Goal: Transaction & Acquisition: Purchase product/service

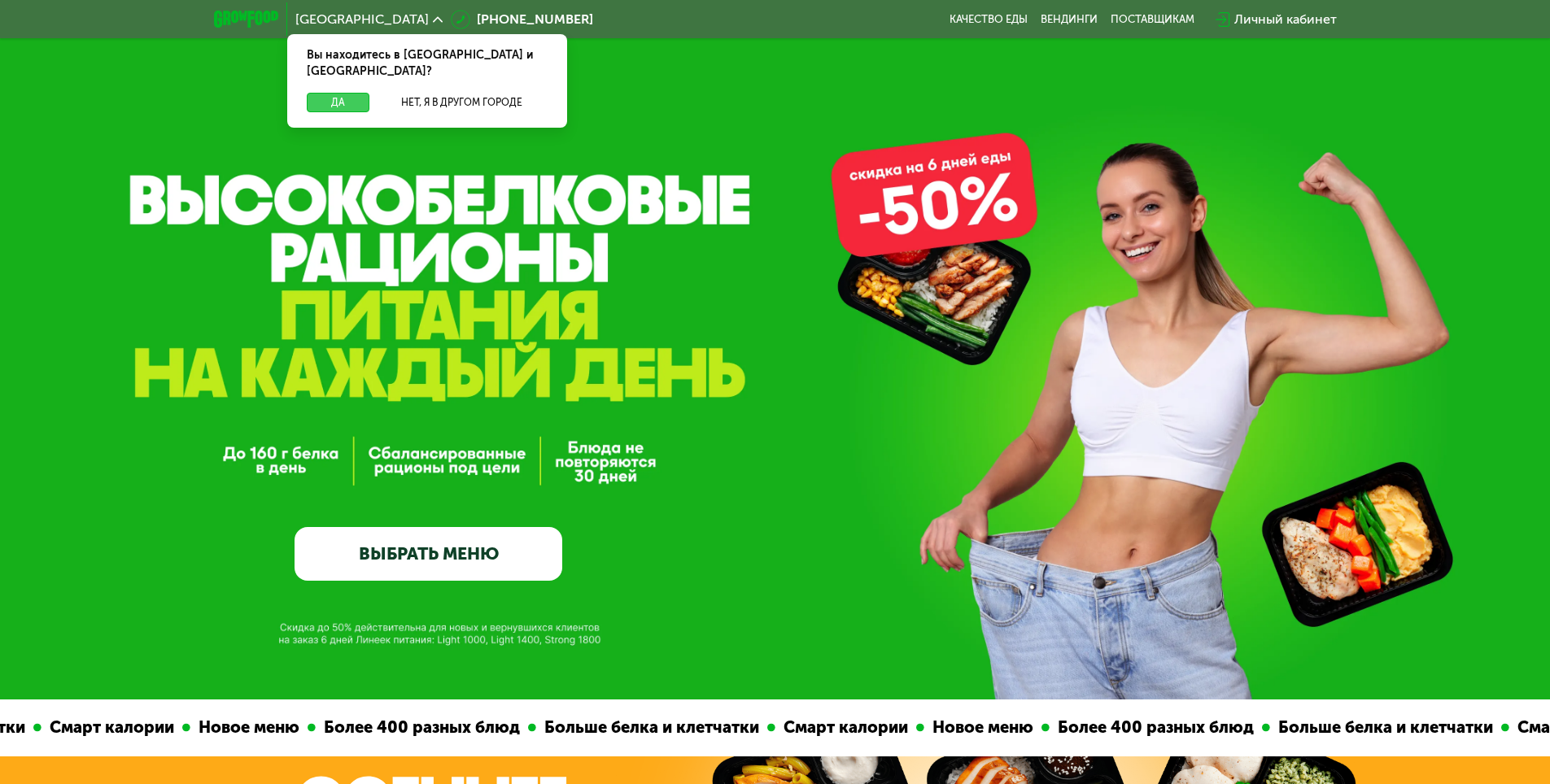
click at [329, 93] on button "Да" at bounding box center [337, 103] width 62 height 19
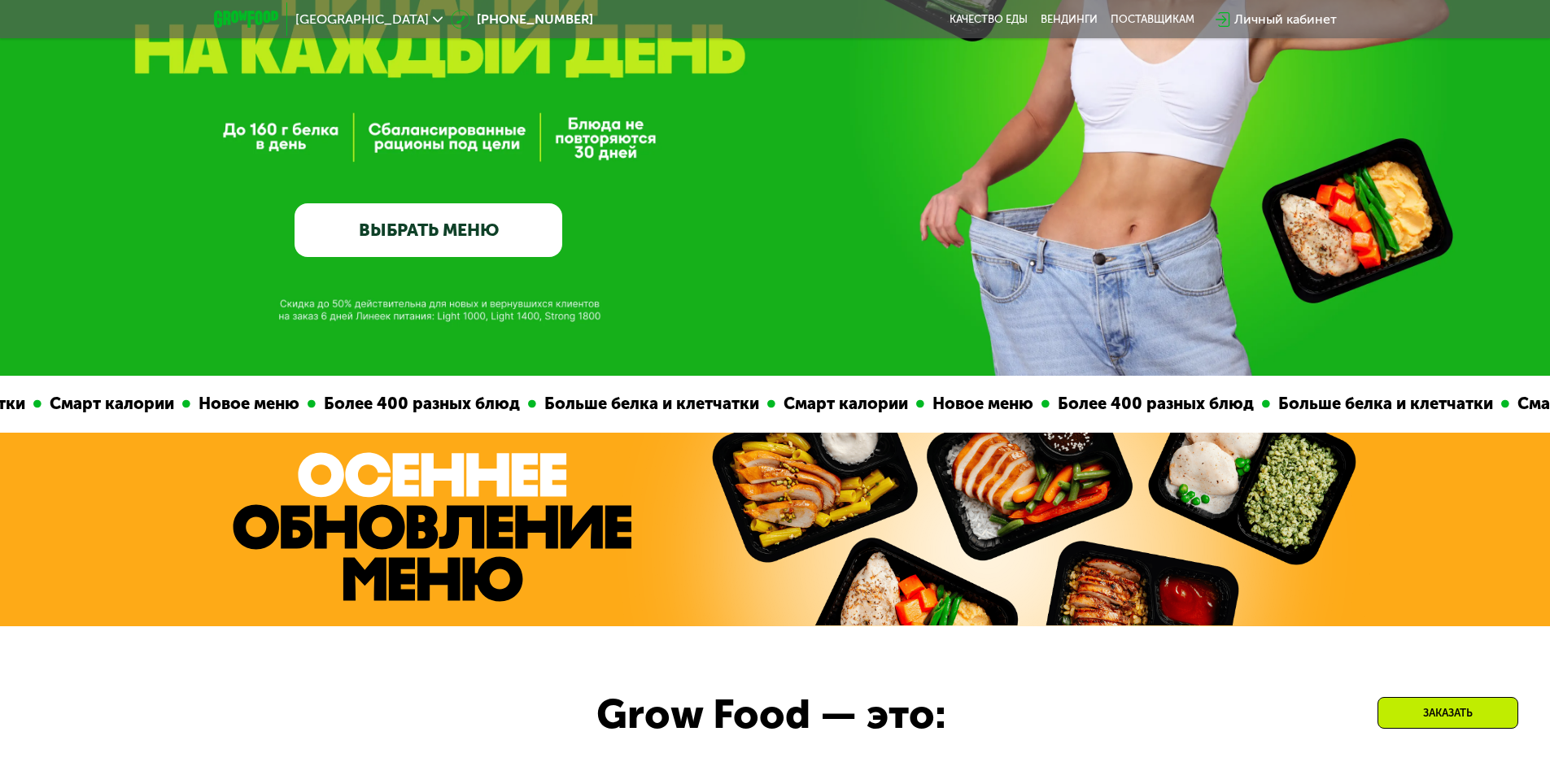
scroll to position [325, 0]
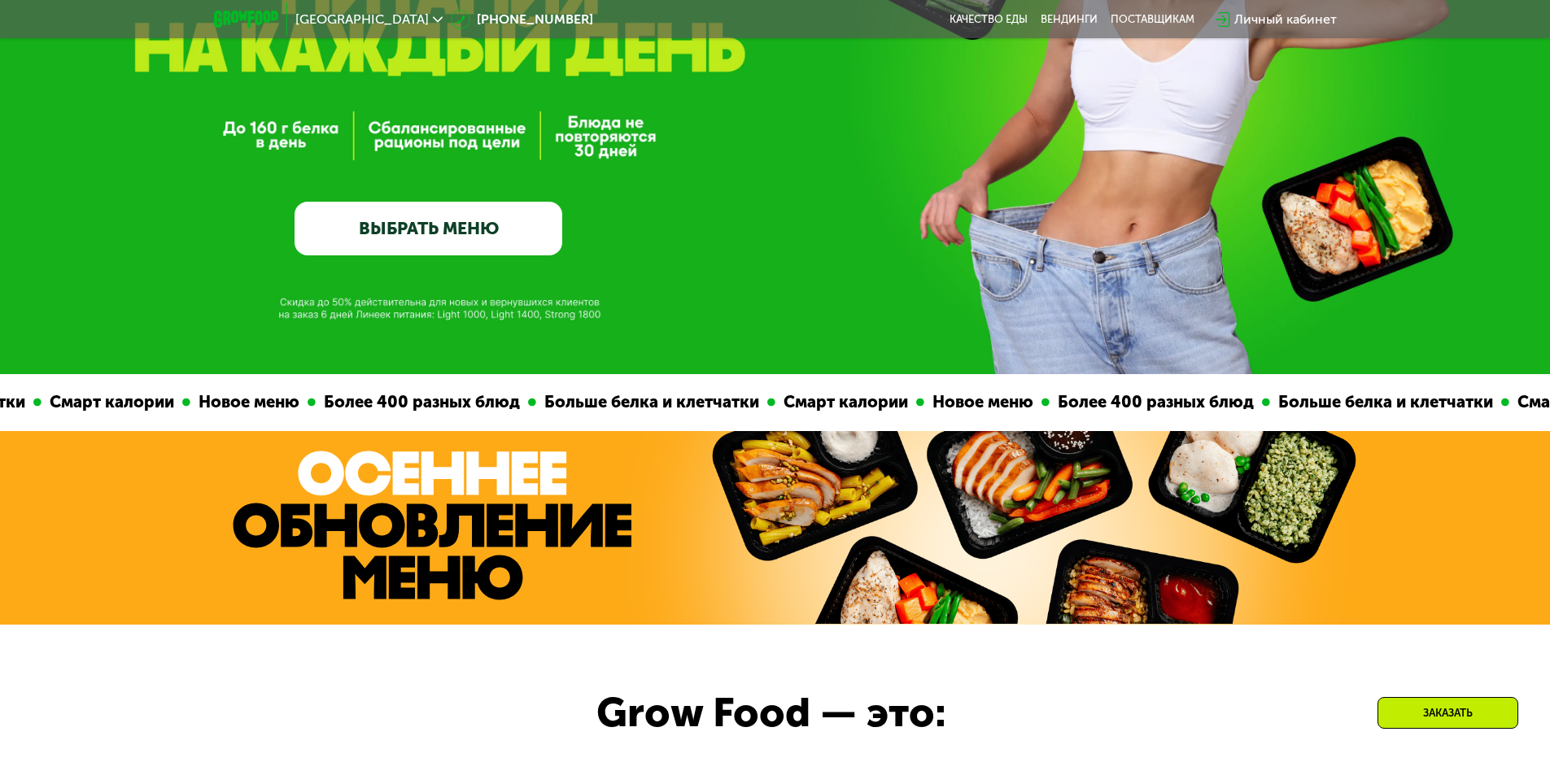
click at [431, 230] on link "ВЫБРАТЬ МЕНЮ" at bounding box center [428, 228] width 267 height 54
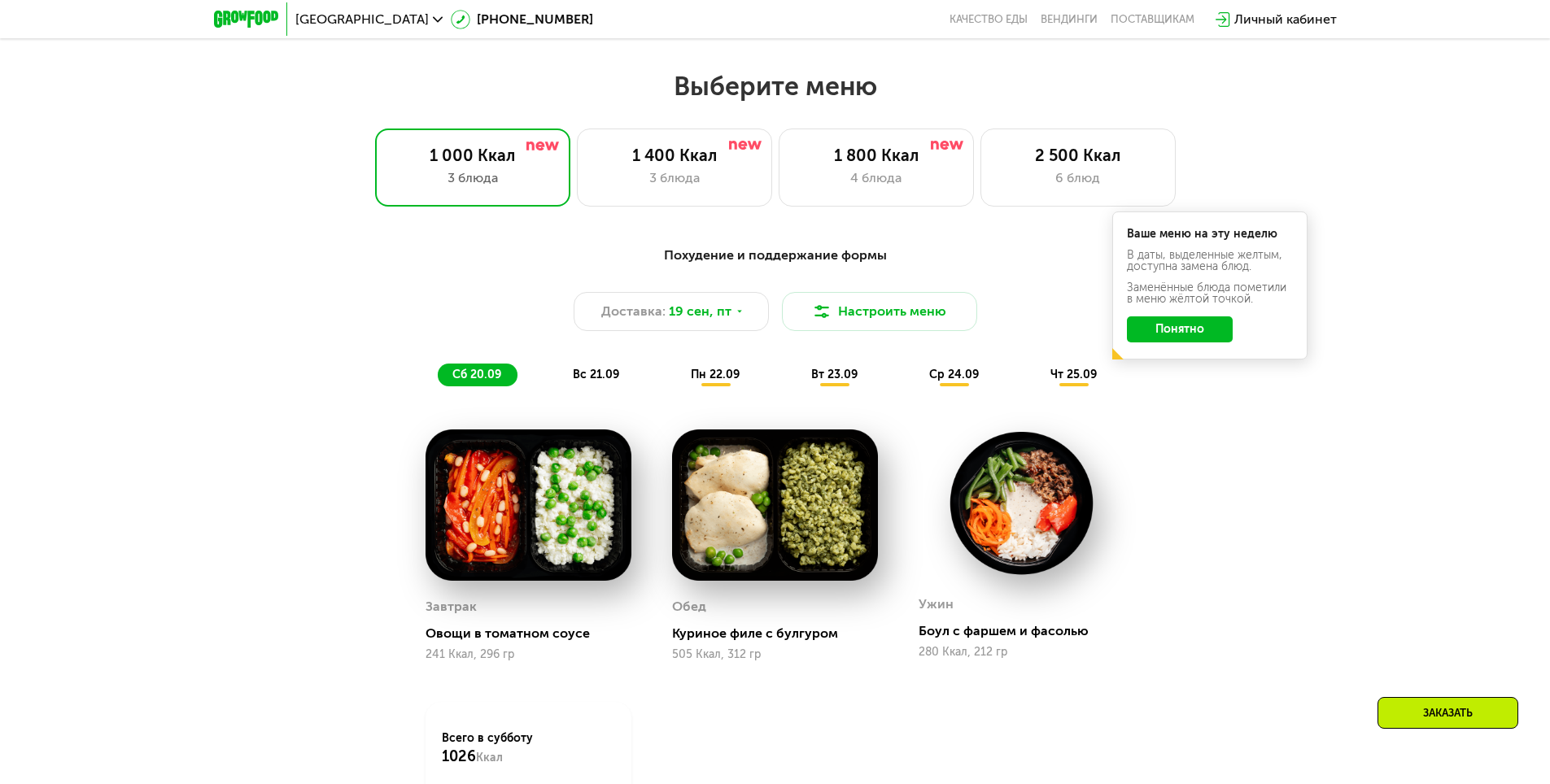
scroll to position [1349, 0]
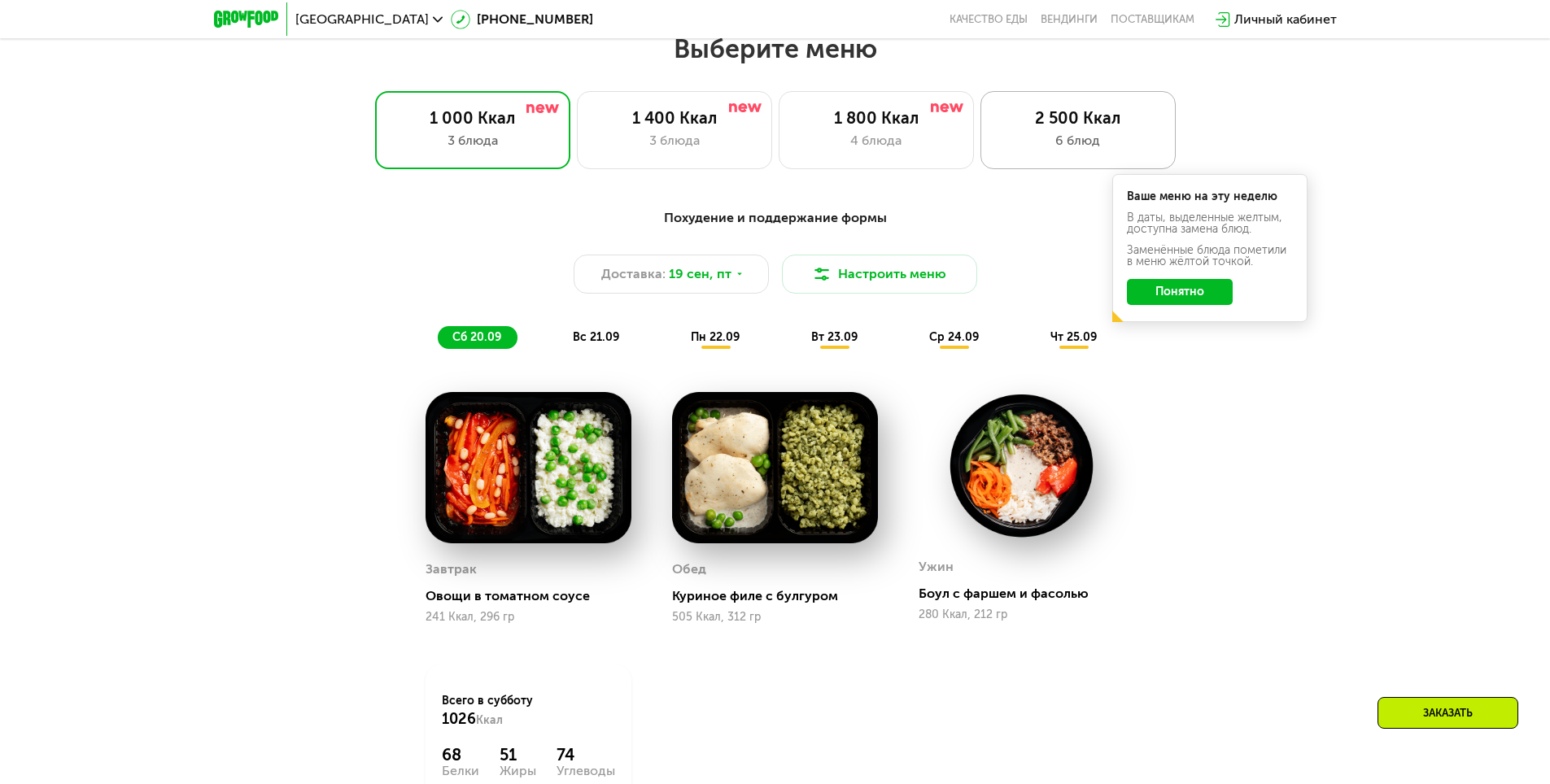
click at [1109, 119] on div "2 500 Ккал" at bounding box center [1077, 118] width 161 height 19
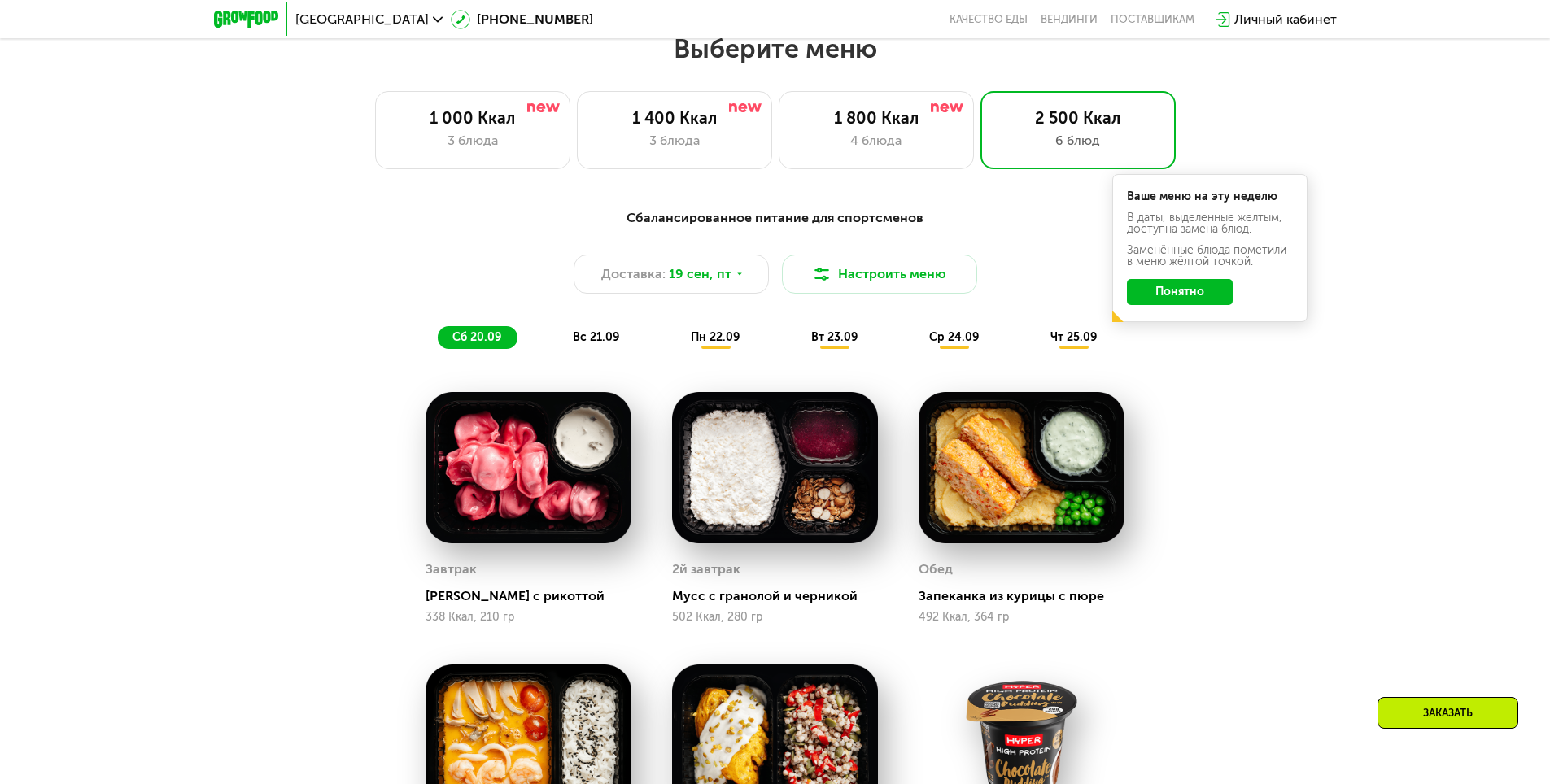
click at [1191, 294] on button "Понятно" at bounding box center [1179, 291] width 105 height 26
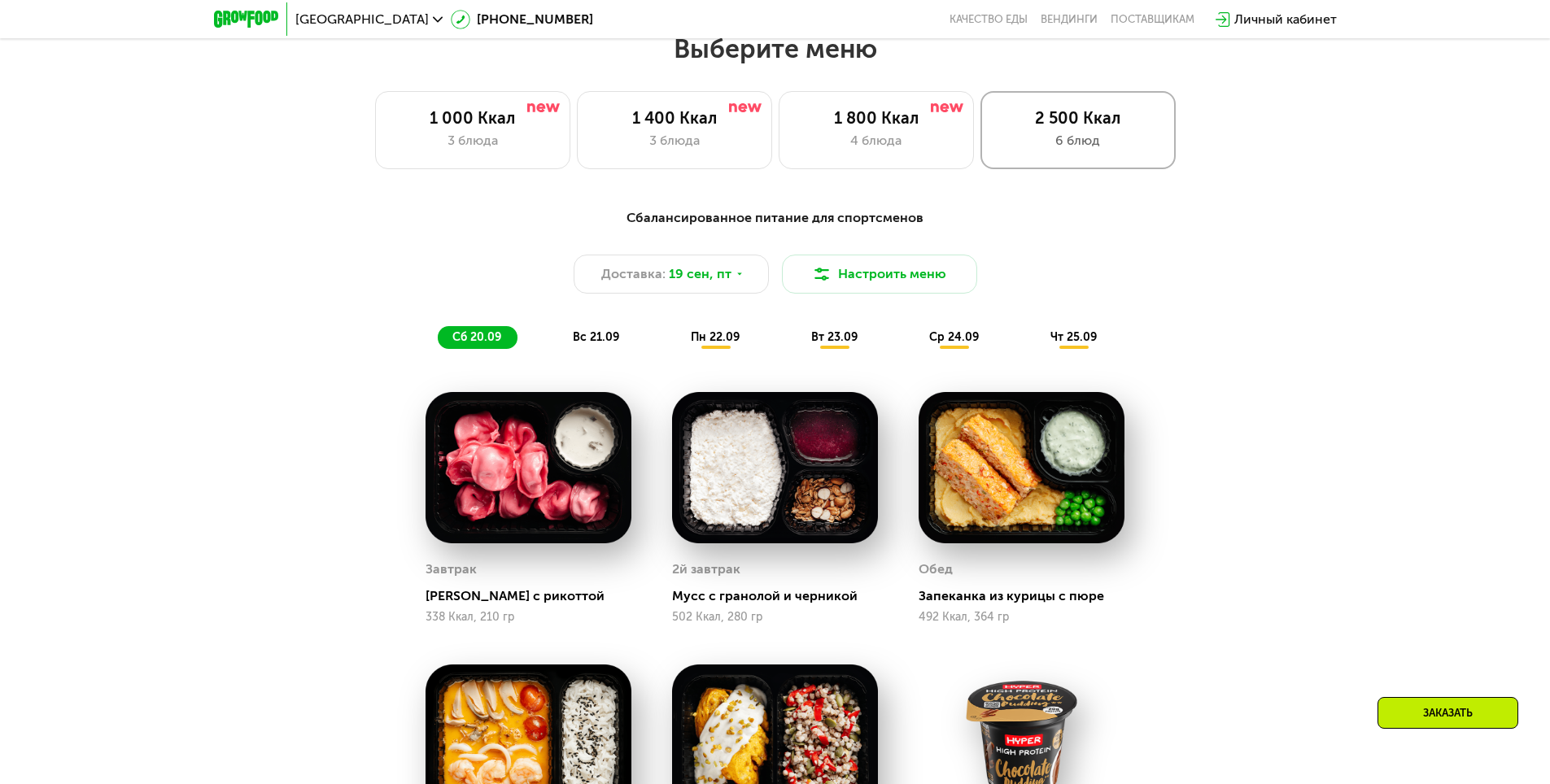
click at [1099, 123] on div "2 500 Ккал" at bounding box center [1077, 118] width 161 height 19
click at [900, 123] on div "1 800 Ккал" at bounding box center [876, 118] width 161 height 19
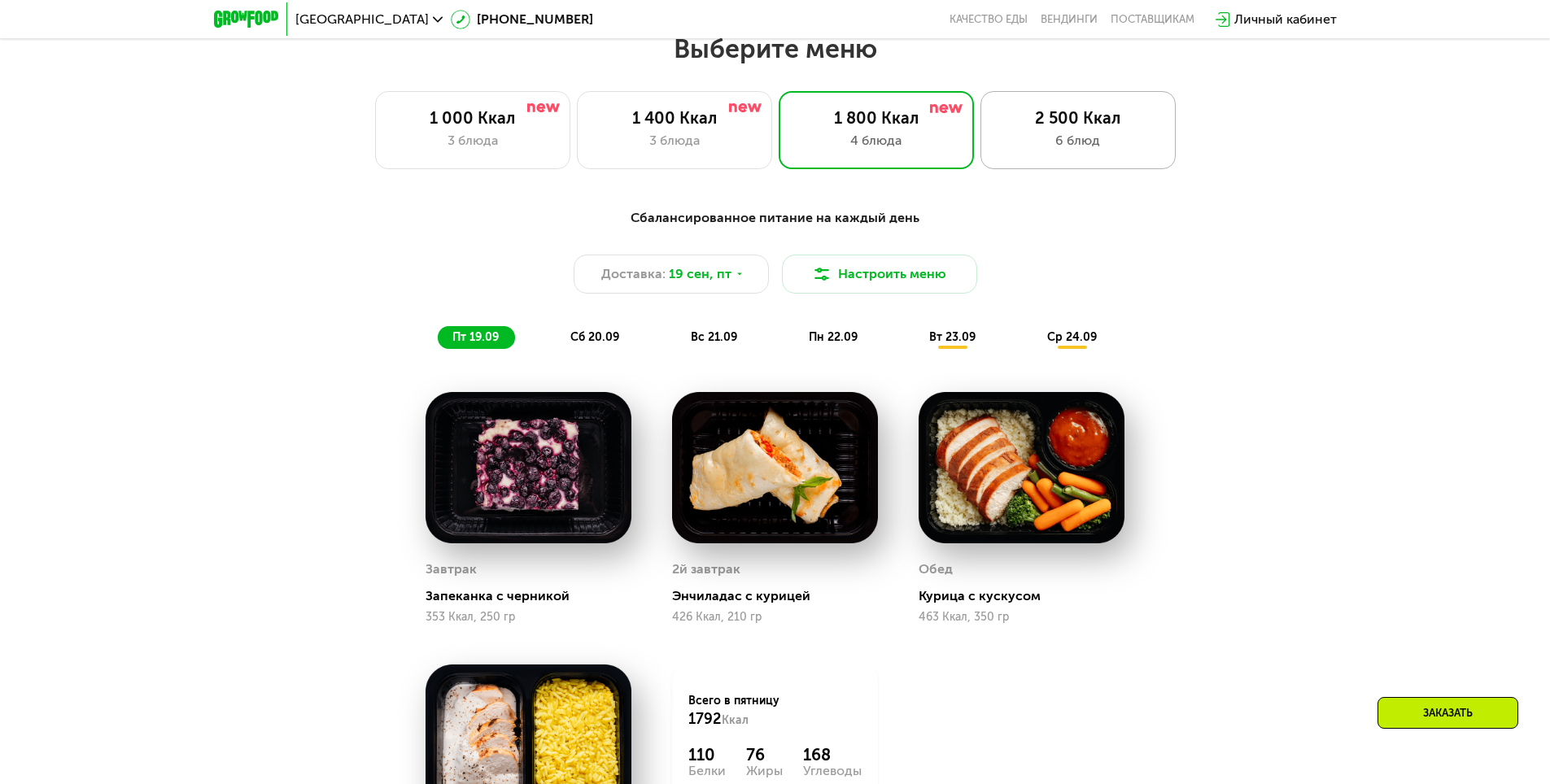
click at [1076, 127] on div "2 500 Ккал" at bounding box center [1077, 118] width 161 height 19
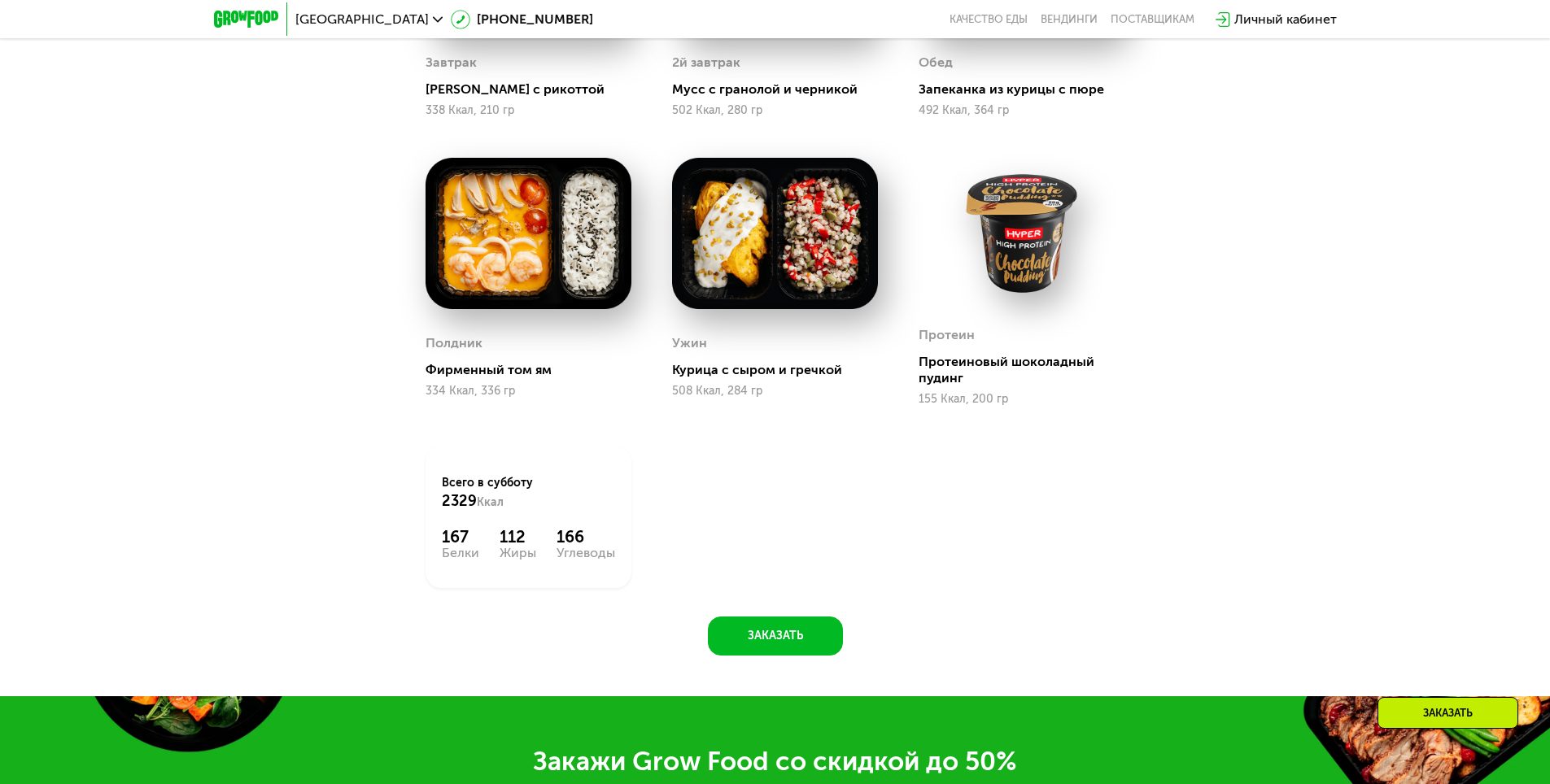
scroll to position [1999, 0]
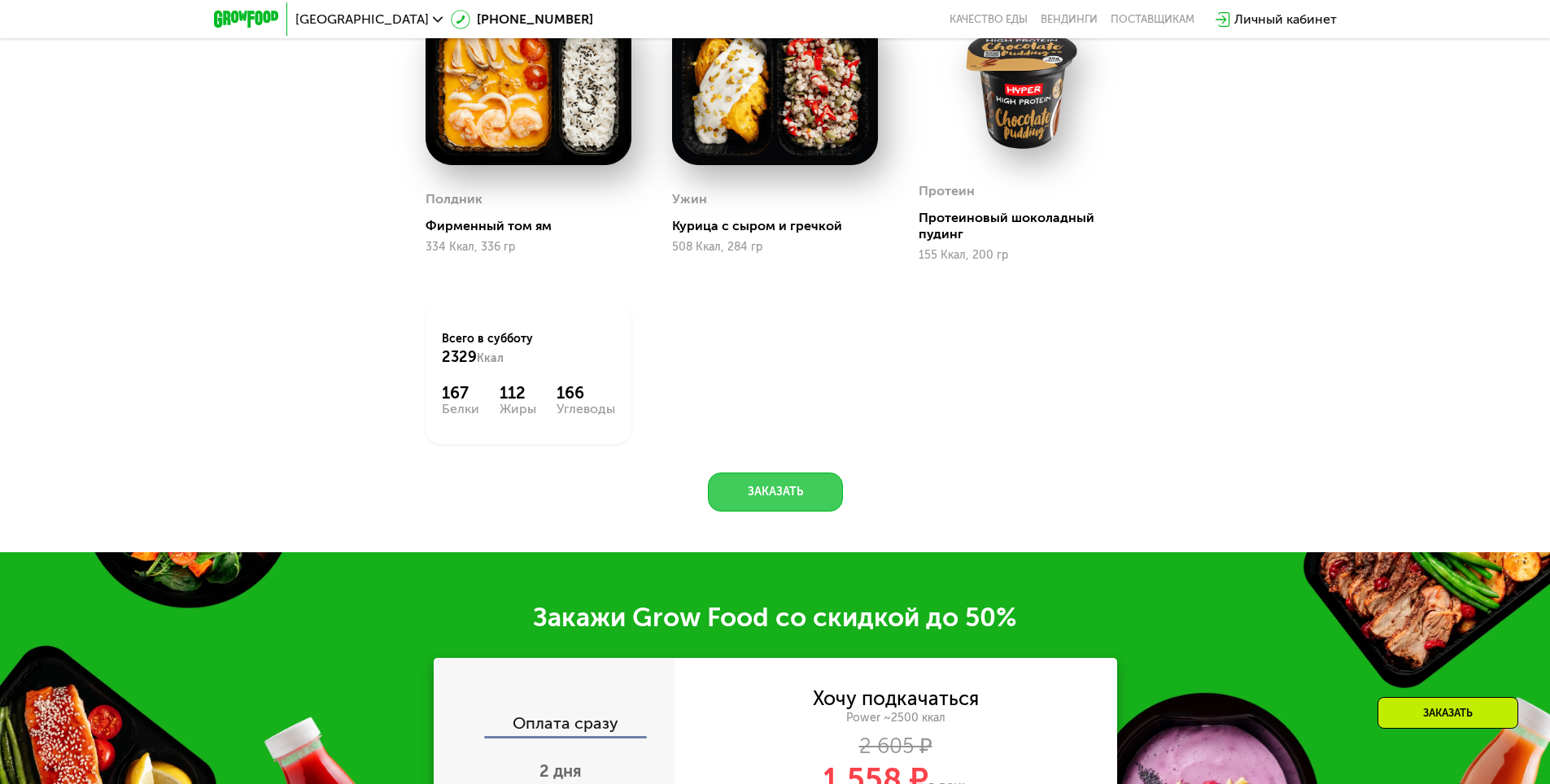
click at [784, 501] on button "Заказать" at bounding box center [775, 492] width 135 height 39
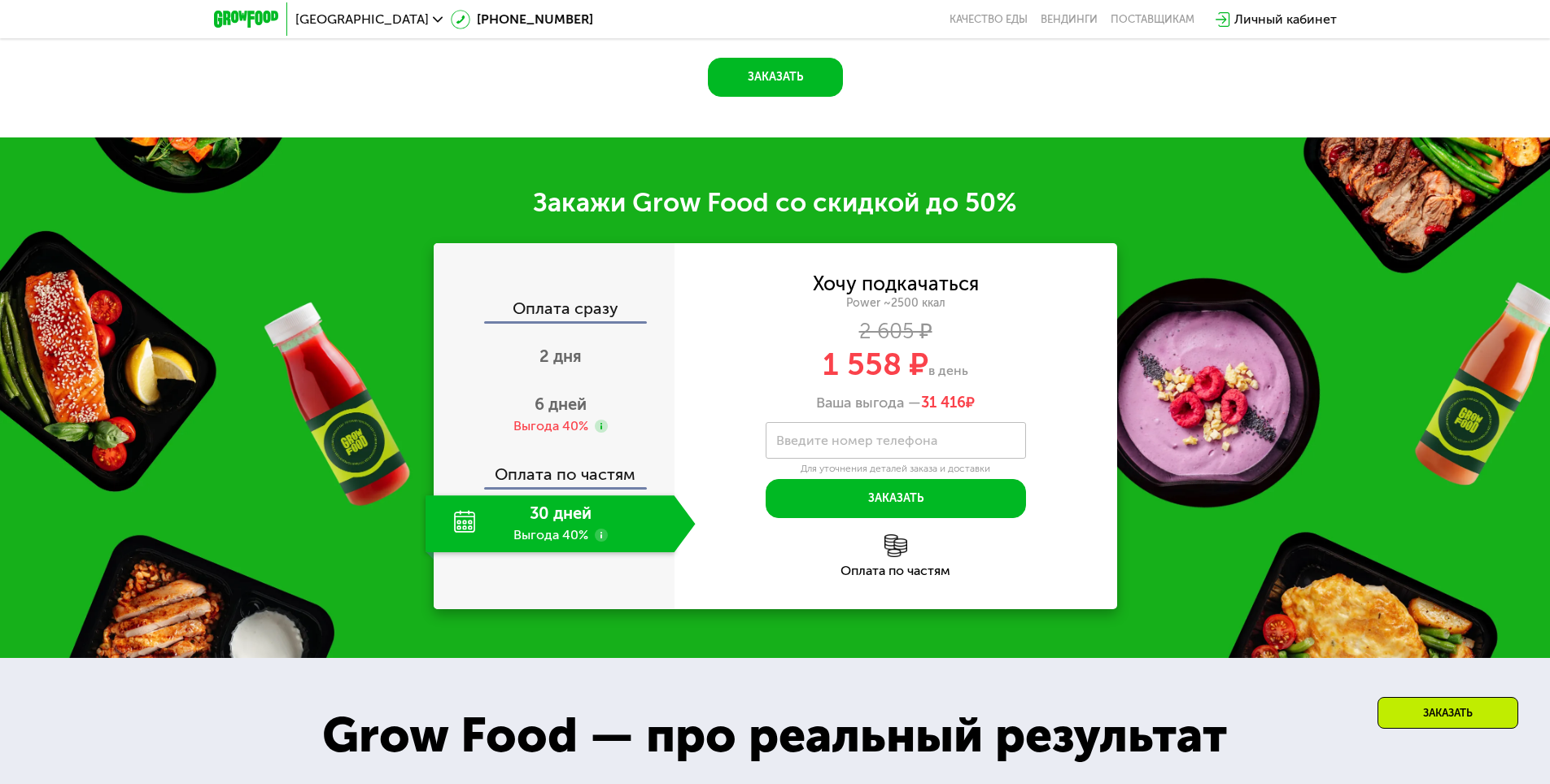
scroll to position [2557, 0]
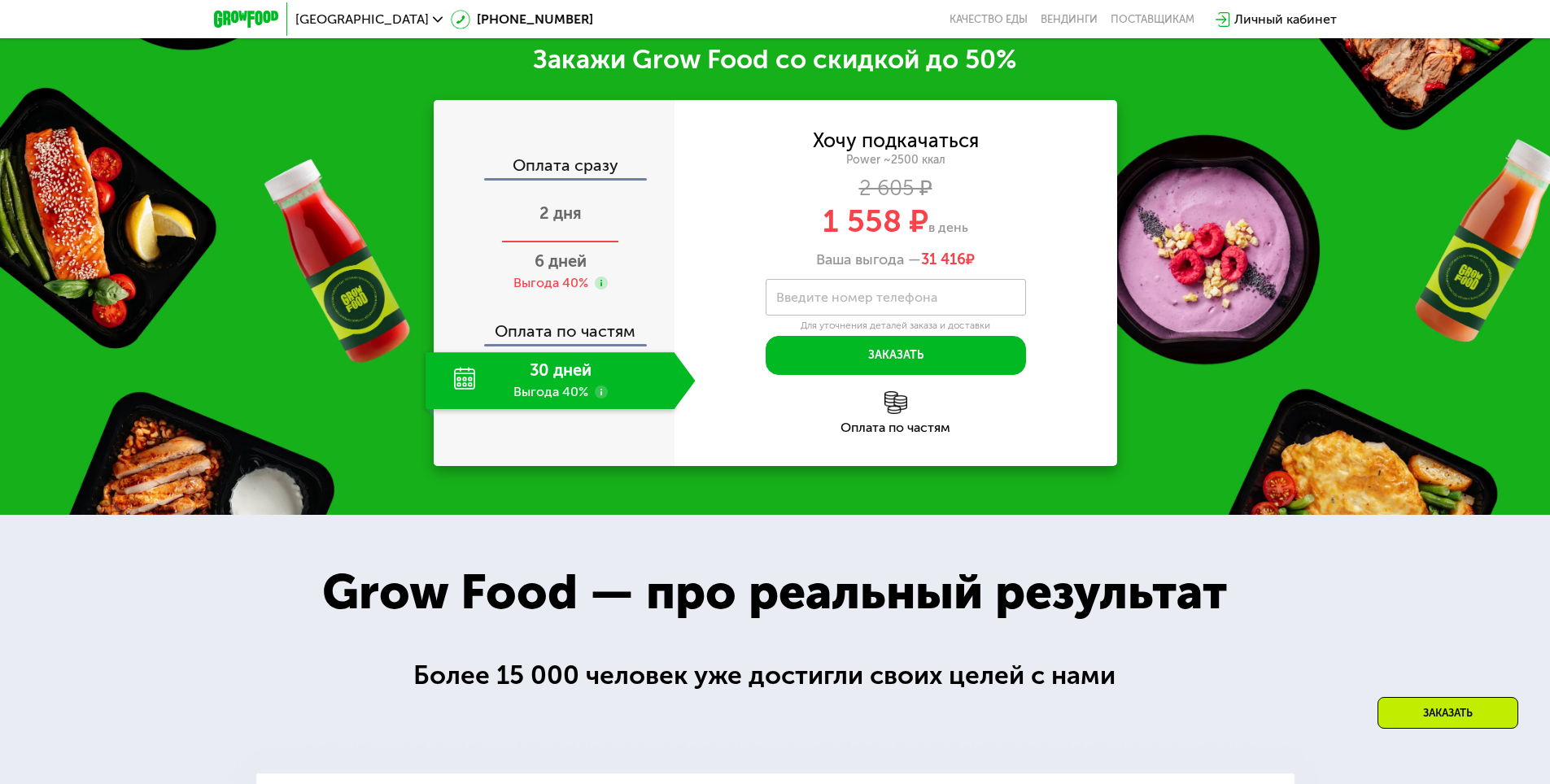
click at [569, 222] on span "2 дня" at bounding box center [561, 213] width 42 height 19
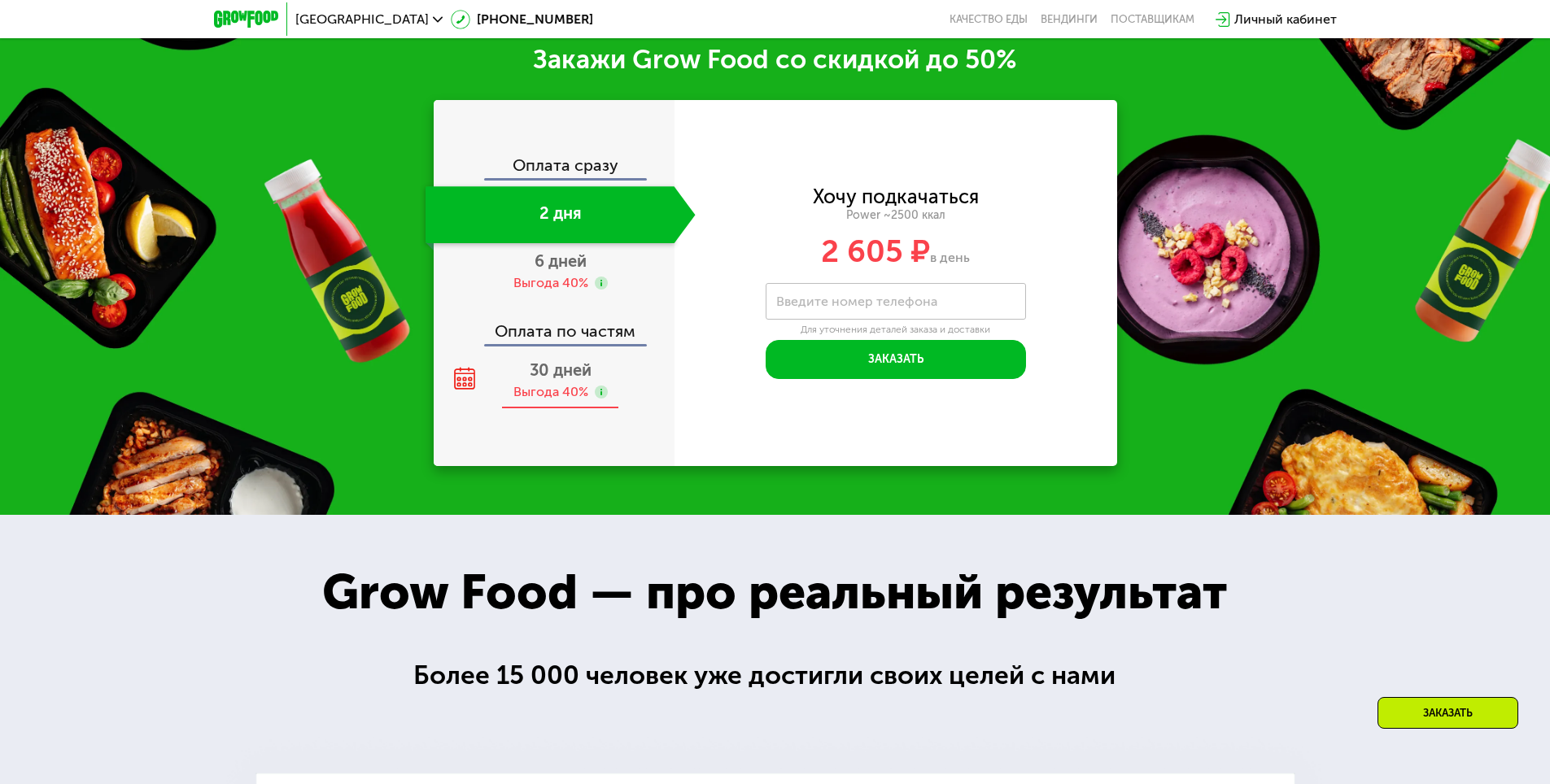
click at [560, 400] on div "Выгода 40%" at bounding box center [550, 392] width 75 height 18
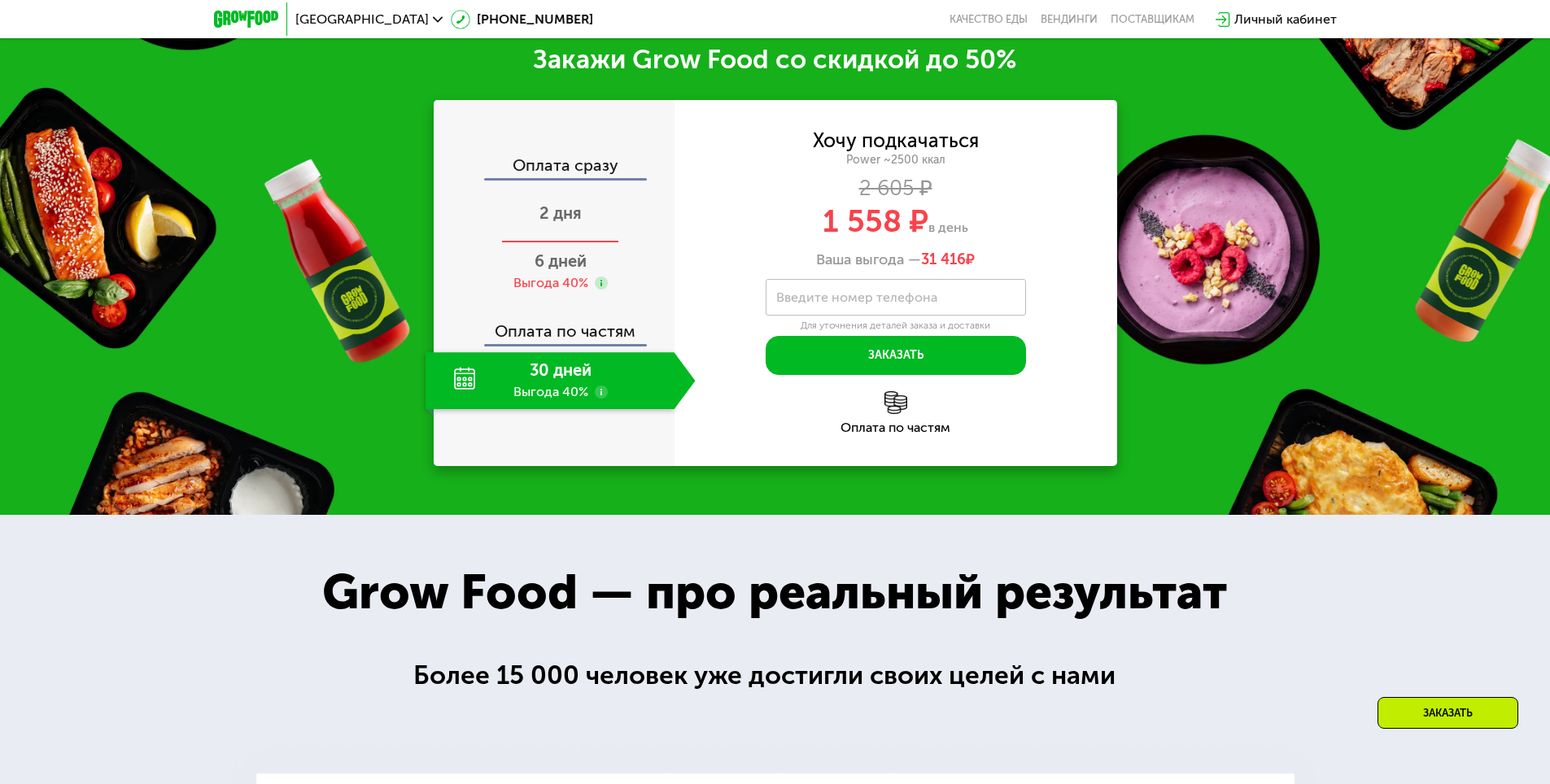
click at [553, 223] on span "2 дня" at bounding box center [561, 213] width 42 height 19
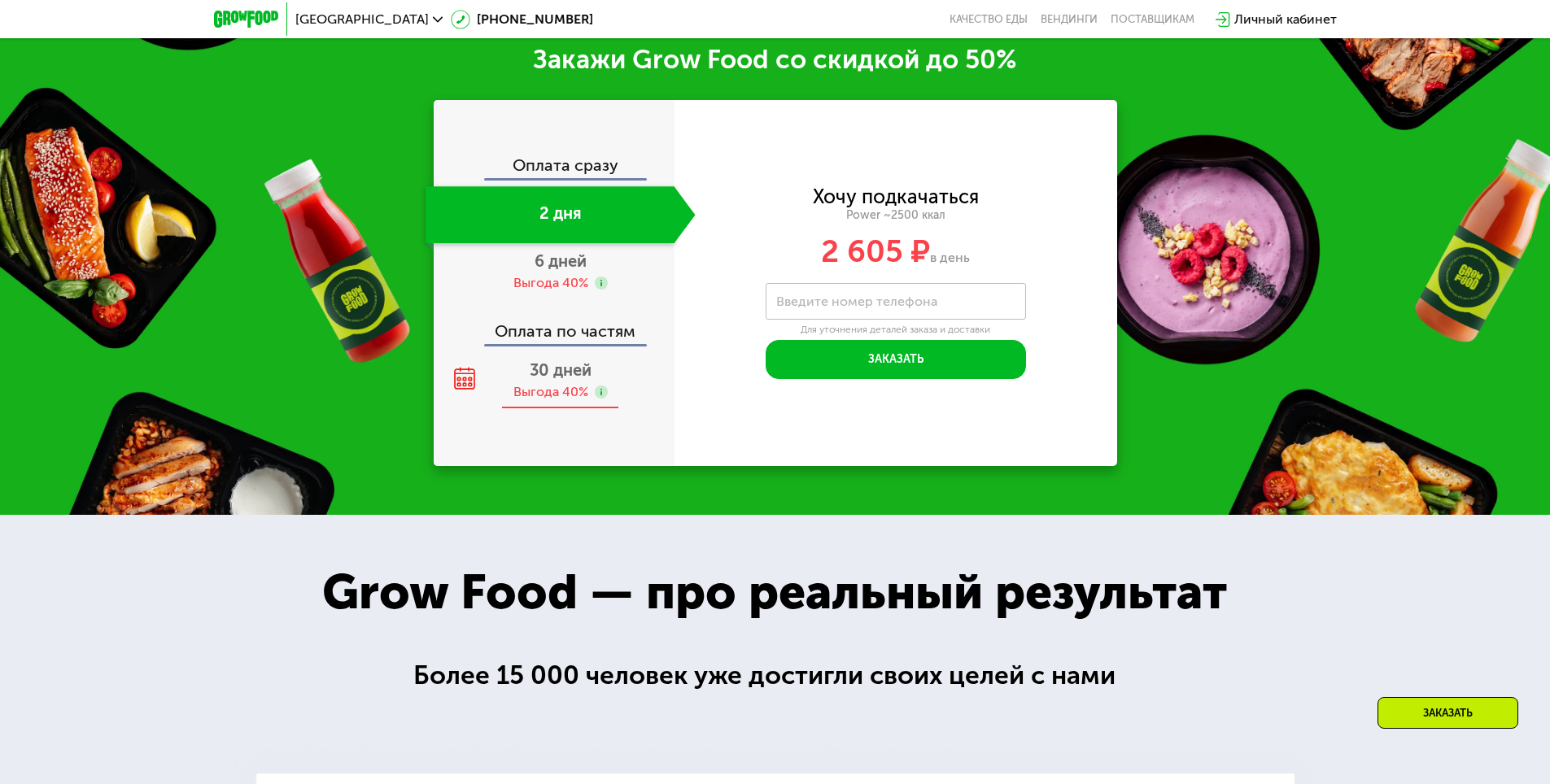
click at [567, 386] on div "30 дней Выгода 40%" at bounding box center [561, 380] width 270 height 57
